Goal: Transaction & Acquisition: Purchase product/service

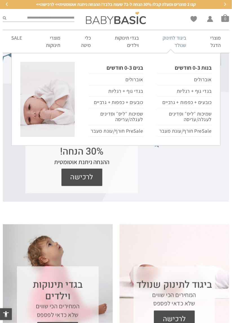
click at [176, 40] on link "ביגוד לתינוק שנולד" at bounding box center [170, 41] width 47 height 23
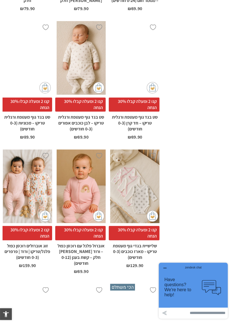
scroll to position [629, 0]
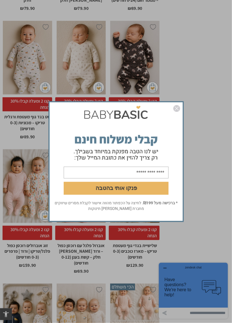
click at [177, 112] on img "סגור" at bounding box center [176, 108] width 7 height 7
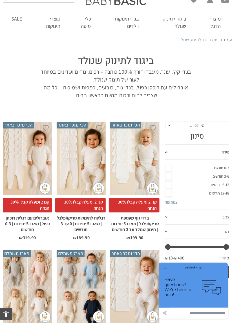
scroll to position [0, 0]
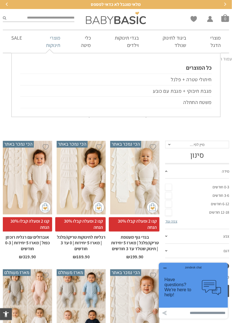
click at [51, 43] on link "מוצרי תינוקות" at bounding box center [49, 41] width 38 height 23
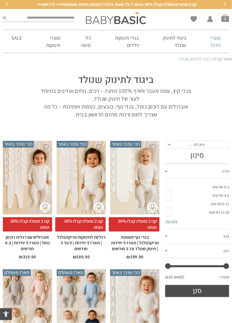
click at [216, 42] on link "מוצרי הדגל" at bounding box center [211, 41] width 35 height 23
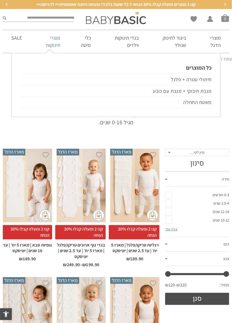
click at [60, 44] on link "מוצרי תינוקות" at bounding box center [49, 41] width 38 height 23
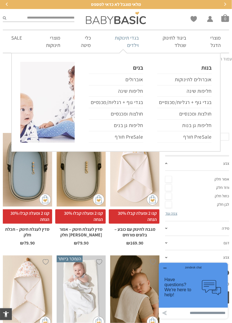
click at [130, 42] on link "בגדי תינוקות וילדים" at bounding box center [123, 41] width 48 height 23
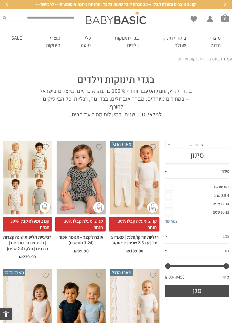
click at [174, 238] on link "צבע" at bounding box center [197, 237] width 64 height 15
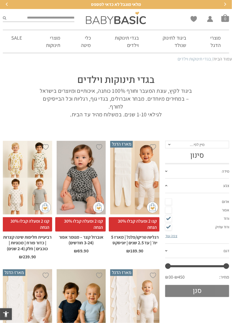
click at [206, 291] on button "סנן" at bounding box center [197, 291] width 64 height 12
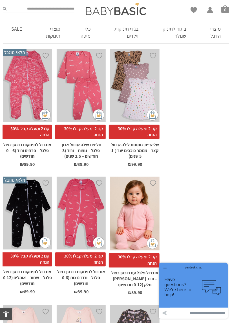
scroll to position [736, 0]
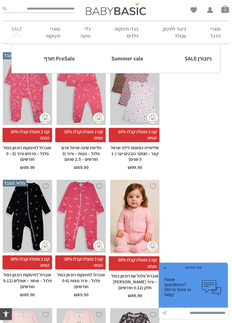
click at [17, 27] on link "SALE" at bounding box center [17, 28] width 28 height 15
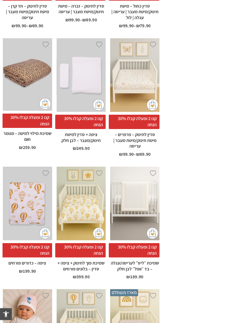
scroll to position [1139, 0]
